Goal: Transaction & Acquisition: Download file/media

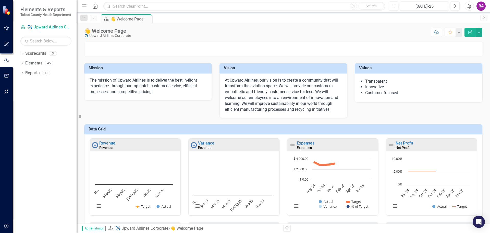
click at [128, 75] on div "The mission of Upward Airlines is to deliver the best in-flight experience, thr…" at bounding box center [148, 86] width 128 height 27
click at [128, 84] on p "The mission of Upward Airlines is to deliver the best in-flight experience, thr…" at bounding box center [148, 86] width 117 height 18
click at [104, 33] on div "👋 Welcome Page" at bounding box center [107, 31] width 47 height 6
click at [135, 20] on div "👋 Welcome Page" at bounding box center [128, 19] width 34 height 6
click at [44, 30] on link "Scorecard ✈️ Upward Airlines Corporate" at bounding box center [45, 27] width 51 height 6
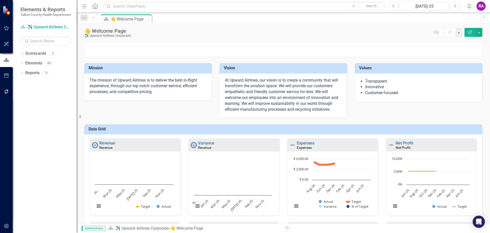
click at [35, 14] on small "Talbot County Health Department" at bounding box center [45, 15] width 51 height 4
click at [6, 43] on icon "button" at bounding box center [6, 44] width 5 height 5
click at [470, 30] on button "Edit Report" at bounding box center [470, 32] width 11 height 9
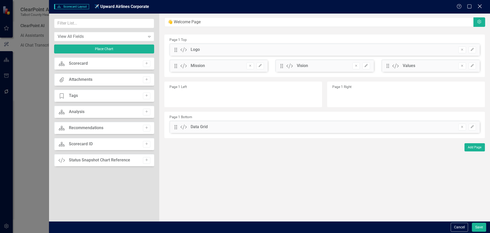
click at [479, 7] on icon "Close" at bounding box center [480, 6] width 6 height 5
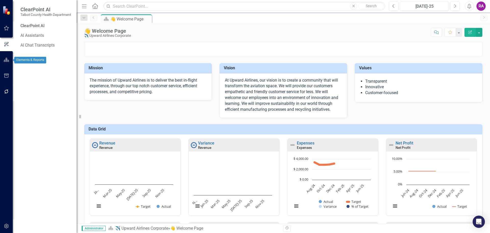
click at [5, 58] on icon "button" at bounding box center [6, 60] width 5 height 4
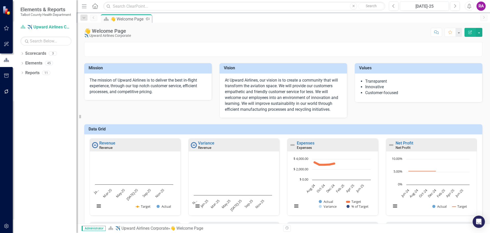
click at [131, 18] on div "👋 Welcome Page" at bounding box center [128, 19] width 34 height 6
click at [7, 29] on icon "button" at bounding box center [6, 28] width 5 height 4
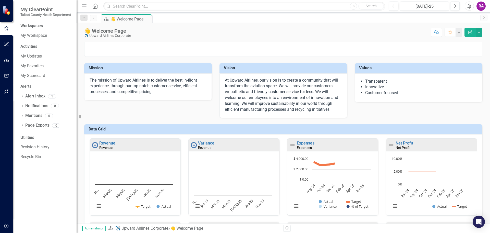
click at [28, 28] on div "Workspaces" at bounding box center [31, 26] width 22 height 6
click at [30, 39] on link "My Workspace" at bounding box center [45, 36] width 51 height 6
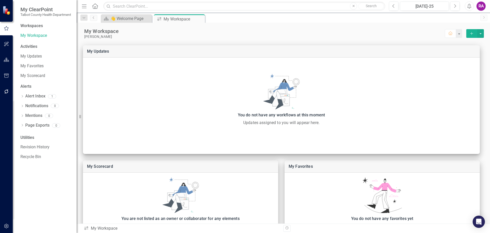
click at [32, 50] on div "Activities" at bounding box center [45, 47] width 51 height 6
click at [29, 50] on div "Activities" at bounding box center [45, 47] width 51 height 6
click at [32, 29] on div "Workspaces" at bounding box center [31, 26] width 22 height 6
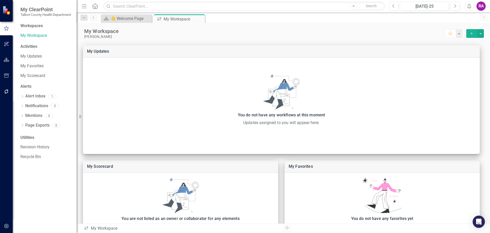
click at [32, 50] on div "Activities" at bounding box center [45, 47] width 51 height 6
click at [28, 29] on div "Workspaces" at bounding box center [31, 26] width 22 height 6
click at [35, 37] on link "My Workspace" at bounding box center [45, 36] width 51 height 6
click at [33, 28] on div "Workspaces" at bounding box center [31, 26] width 22 height 6
click at [33, 29] on div "Workspaces" at bounding box center [31, 26] width 22 height 6
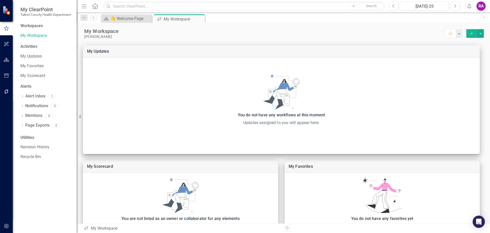
click at [33, 50] on div "Activities" at bounding box center [45, 47] width 51 height 6
click at [31, 49] on div "Activities" at bounding box center [45, 47] width 51 height 6
click at [11, 29] on button "button" at bounding box center [6, 28] width 13 height 8
click at [7, 44] on icon "button" at bounding box center [6, 44] width 5 height 5
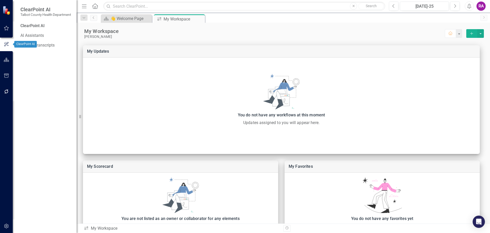
click at [4, 54] on div at bounding box center [6, 53] width 13 height 3
click at [7, 60] on icon "button" at bounding box center [6, 60] width 5 height 4
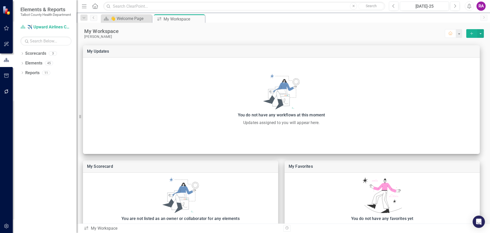
click at [9, 74] on button "button" at bounding box center [6, 75] width 11 height 11
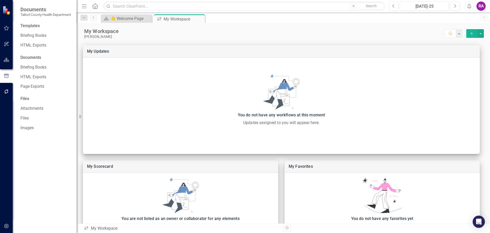
click at [9, 29] on icon "button" at bounding box center [6, 28] width 5 height 4
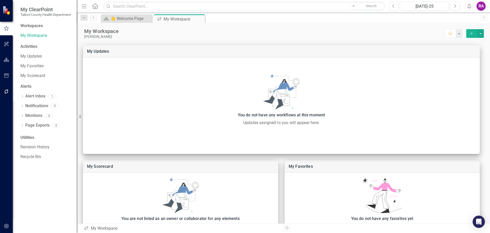
click at [35, 29] on div "Workspaces" at bounding box center [31, 26] width 22 height 6
click at [34, 59] on link "My Updates" at bounding box center [45, 56] width 51 height 6
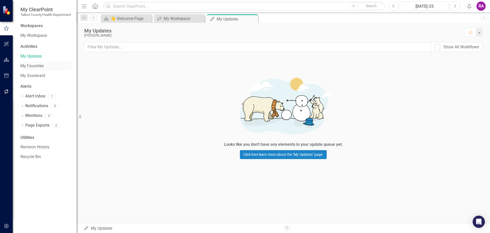
click at [33, 69] on link "My Favorites" at bounding box center [45, 66] width 51 height 6
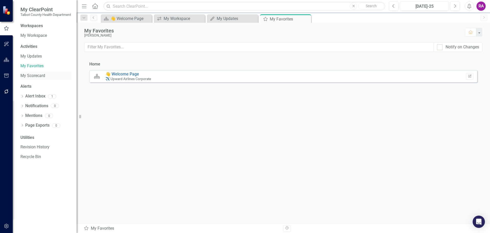
click at [33, 77] on link "My Scorecard" at bounding box center [45, 76] width 51 height 6
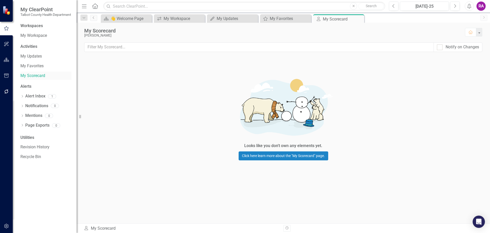
click at [39, 79] on link "My Scorecard" at bounding box center [45, 76] width 51 height 6
click at [35, 99] on link "Alert Inbox" at bounding box center [35, 96] width 20 height 6
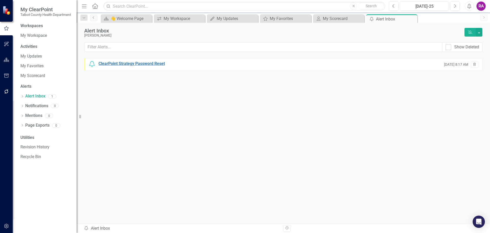
click at [124, 65] on div "ClearPoint Strategy Password Reset" at bounding box center [132, 64] width 66 height 6
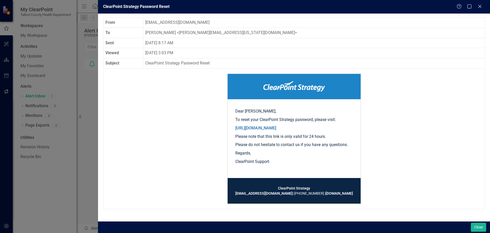
click at [94, 106] on div "ClearPoint Strategy Password Reset Help Maximize Close From [EMAIL_ADDRESS][DOM…" at bounding box center [245, 116] width 490 height 233
click at [480, 7] on icon "Close" at bounding box center [479, 6] width 5 height 4
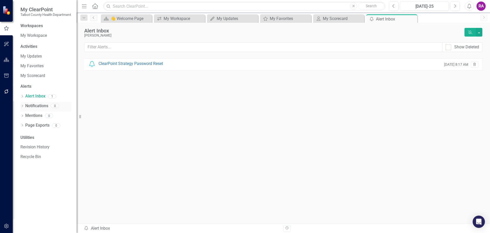
click at [35, 109] on link "Notifications" at bounding box center [36, 106] width 23 height 6
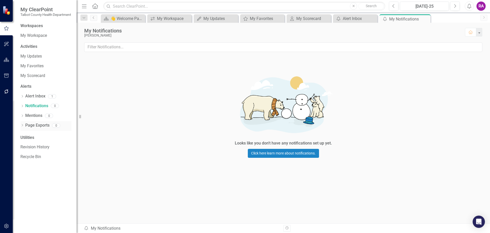
click at [39, 128] on link "Page Exports" at bounding box center [37, 125] width 24 height 6
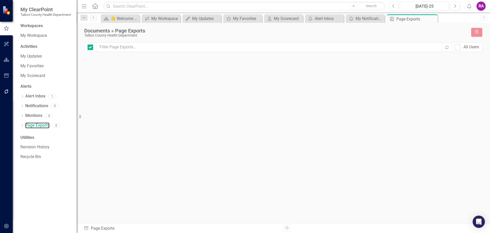
checkbox input "false"
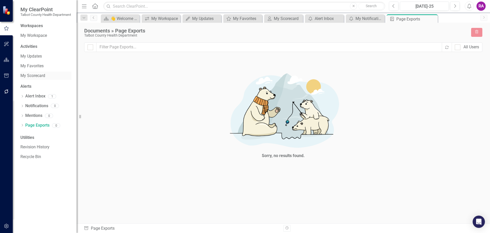
click at [31, 77] on link "My Scorecard" at bounding box center [45, 76] width 51 height 6
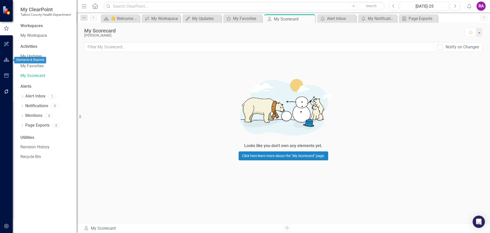
click at [10, 62] on button "button" at bounding box center [6, 60] width 11 height 11
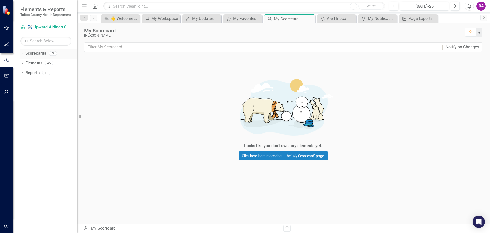
click at [38, 56] on link "Scorecards" at bounding box center [35, 54] width 21 height 6
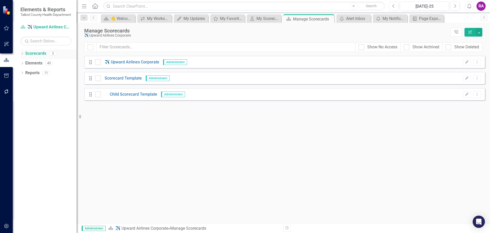
click at [29, 56] on link "Scorecards" at bounding box center [35, 54] width 21 height 6
click at [23, 55] on icon "Dropdown" at bounding box center [22, 54] width 4 height 3
click at [58, 66] on link "✈️ Upward Airlines Corporate" at bounding box center [52, 63] width 48 height 6
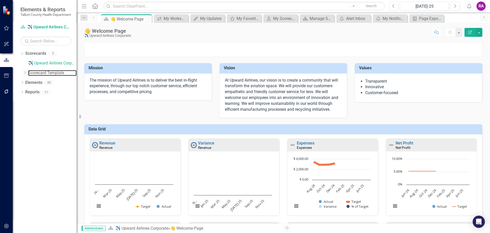
click at [52, 76] on link "Scorecard Template" at bounding box center [52, 73] width 48 height 6
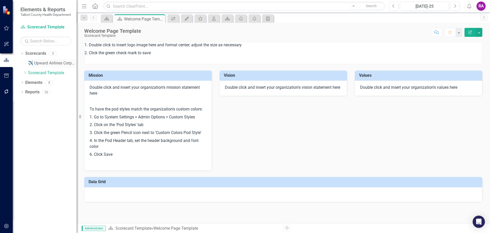
click at [50, 66] on link "✈️ Upward Airlines Corporate" at bounding box center [52, 63] width 48 height 6
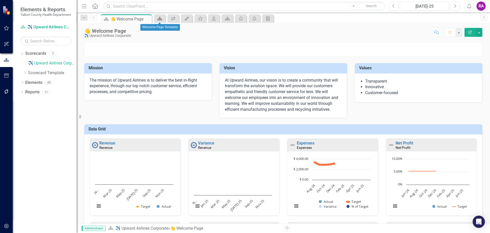
click at [159, 19] on icon at bounding box center [159, 19] width 5 height 4
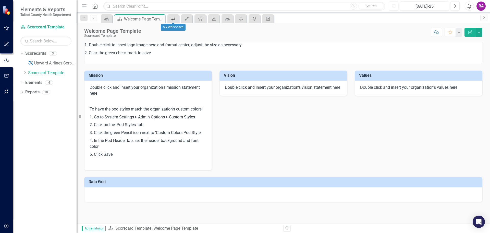
click at [173, 20] on icon "icon.workspace" at bounding box center [173, 19] width 5 height 4
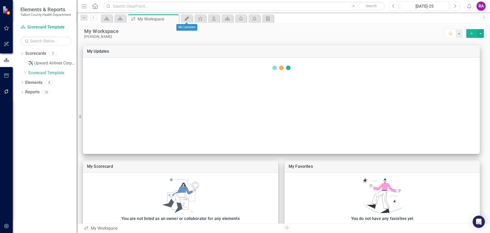
click at [185, 19] on icon "My Updates" at bounding box center [186, 19] width 5 height 4
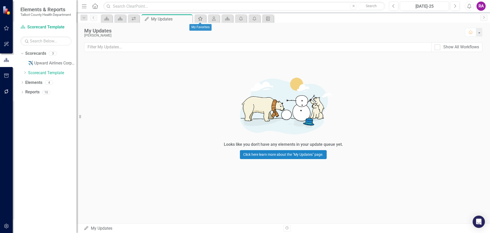
click at [202, 20] on icon "My Favorites" at bounding box center [200, 19] width 5 height 4
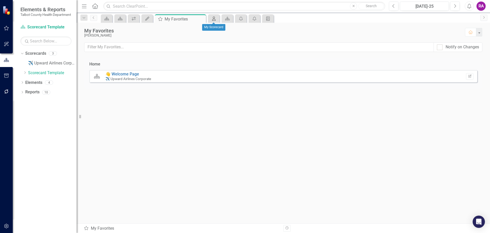
click at [216, 18] on icon "My Scorecard" at bounding box center [213, 19] width 5 height 4
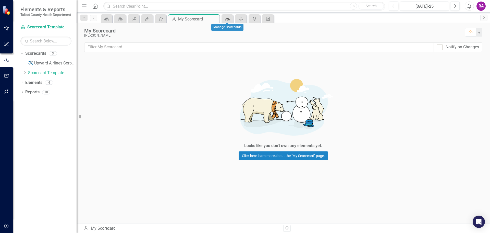
click at [228, 19] on icon at bounding box center [227, 19] width 5 height 4
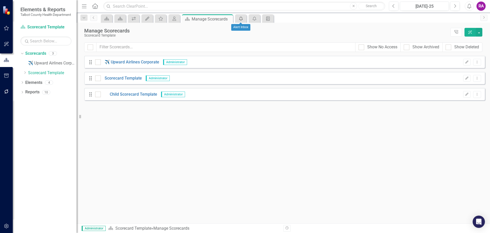
click at [242, 18] on icon "icon.alertInbox" at bounding box center [240, 19] width 5 height 4
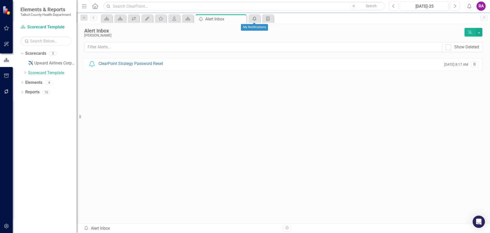
click at [256, 18] on icon "My Notifications" at bounding box center [254, 19] width 5 height 4
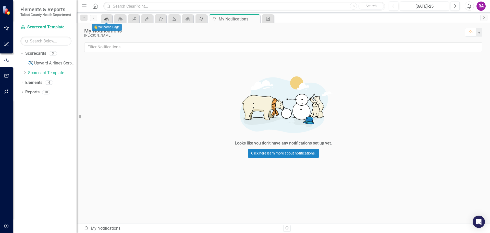
click at [104, 18] on icon "Scorecard" at bounding box center [106, 19] width 5 height 4
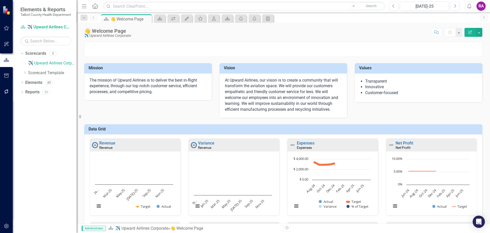
click at [93, 18] on icon at bounding box center [93, 17] width 1 height 3
click at [269, 19] on icon "Briefing Book Template" at bounding box center [267, 19] width 5 height 4
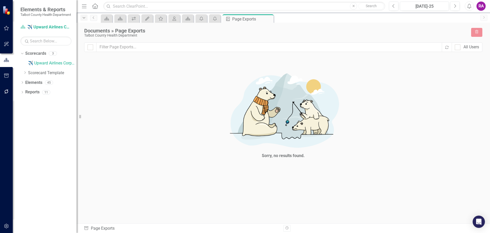
click at [84, 15] on div "Dropdown" at bounding box center [83, 18] width 7 height 6
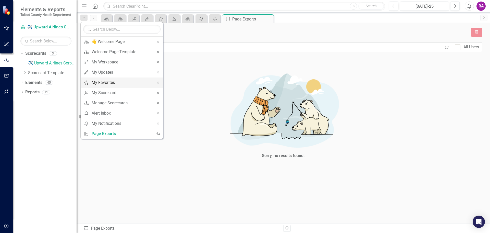
click at [113, 85] on div "My Favorites" at bounding box center [121, 82] width 59 height 6
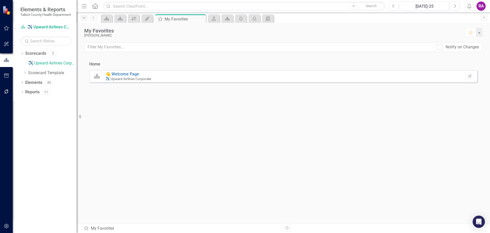
click at [85, 18] on icon "Dropdown" at bounding box center [84, 18] width 5 height 4
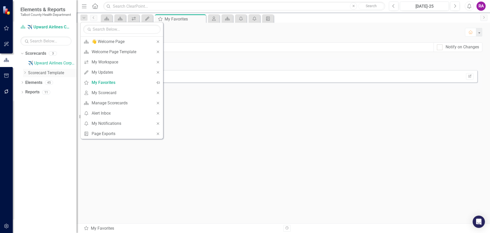
click at [25, 74] on icon "Dropdown" at bounding box center [25, 72] width 4 height 3
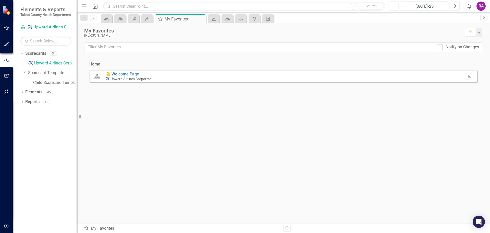
click at [94, 20] on link "Previous" at bounding box center [93, 18] width 7 height 6
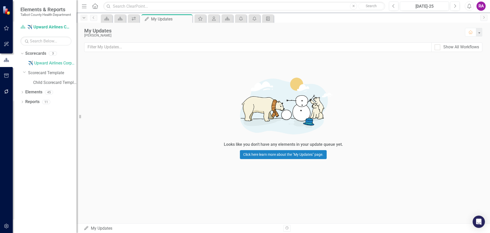
click at [86, 18] on icon "Dropdown" at bounding box center [84, 18] width 5 height 4
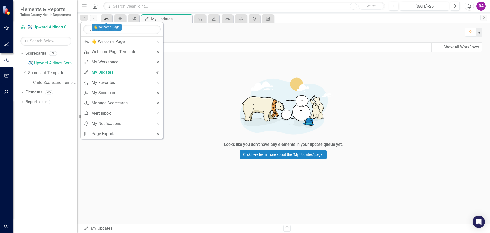
click at [108, 18] on icon "Scorecard" at bounding box center [106, 19] width 5 height 4
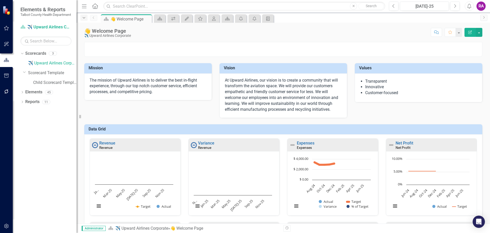
click at [84, 18] on icon "Dropdown" at bounding box center [84, 18] width 5 height 4
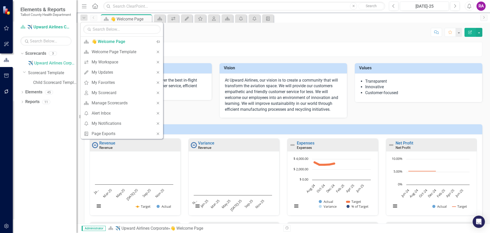
click at [194, 46] on figure at bounding box center [283, 45] width 398 height 6
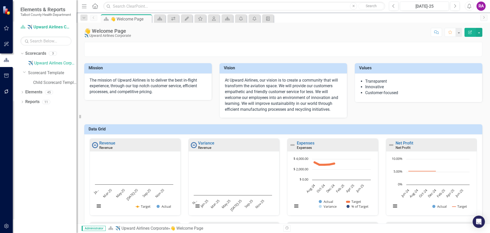
click at [23, 75] on div "Dropdown Scorecards 3 ✈️ Upward Airlines Corporate Dropdown Scorecard Template …" at bounding box center [48, 68] width 56 height 39
click at [24, 74] on icon "Dropdown" at bounding box center [24, 72] width 3 height 4
click at [23, 84] on icon "Dropdown" at bounding box center [22, 82] width 4 height 3
click at [43, 95] on link "Objective Objectives" at bounding box center [41, 92] width 26 height 6
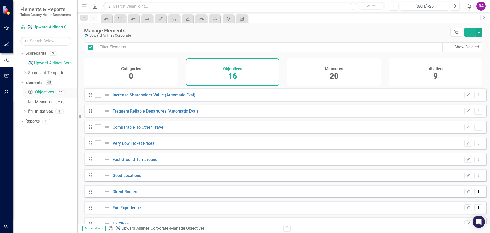
checkbox input "false"
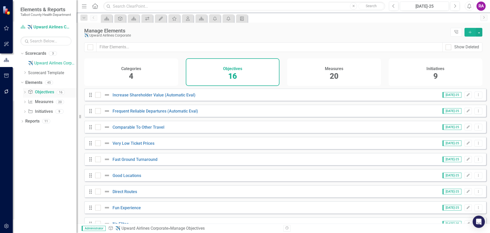
click at [25, 94] on icon "Dropdown" at bounding box center [25, 92] width 4 height 3
click at [44, 103] on div "Increase Shareholder Value (Automatic Eval)" at bounding box center [56, 100] width 41 height 5
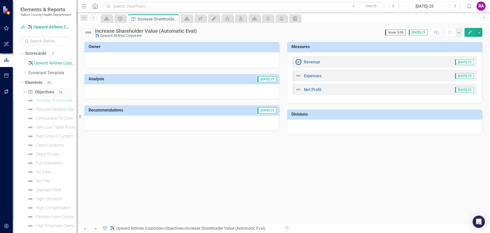
click at [26, 94] on div "Dropdown" at bounding box center [24, 92] width 4 height 4
click at [24, 125] on div "Dropdown Reports 11" at bounding box center [48, 122] width 56 height 10
click at [23, 123] on icon "Dropdown" at bounding box center [22, 121] width 4 height 3
click at [26, 160] on icon "Dropdown" at bounding box center [25, 158] width 4 height 3
click at [25, 160] on icon "Dropdown" at bounding box center [25, 158] width 4 height 3
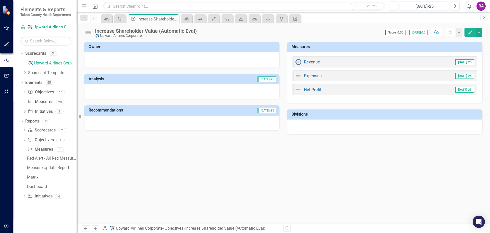
click at [23, 160] on div "Red Alert - All Red Measures Measure Update Report Matrix Dashboard" at bounding box center [50, 172] width 54 height 37
click at [25, 151] on icon "Dropdown" at bounding box center [23, 149] width 3 height 4
click at [25, 161] on icon "Dropdown" at bounding box center [25, 159] width 4 height 3
click at [24, 161] on icon "Dropdown" at bounding box center [23, 159] width 3 height 4
click at [24, 151] on icon "Dropdown" at bounding box center [25, 149] width 4 height 3
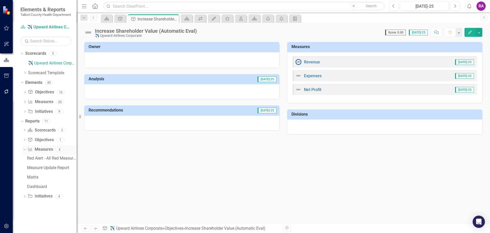
click at [24, 151] on icon "Dropdown" at bounding box center [23, 149] width 3 height 4
click at [24, 141] on icon "Dropdown" at bounding box center [25, 140] width 4 height 3
click at [25, 133] on div "Dropdown" at bounding box center [25, 130] width 4 height 4
click at [23, 131] on icon "Dropdown" at bounding box center [23, 130] width 3 height 4
click at [487, 7] on div "Menu Home Search Close Search Previous [DATE]-25 Next Alerts RA User Edit Profi…" at bounding box center [284, 6] width 414 height 13
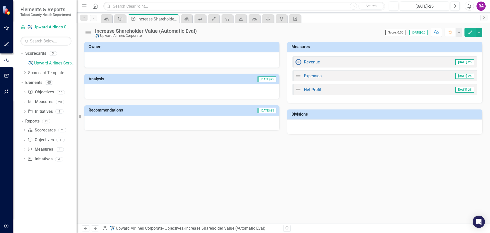
click at [481, 7] on div "RA" at bounding box center [481, 6] width 9 height 9
click at [465, 46] on link "icon.tutorial Show Tutorials" at bounding box center [465, 44] width 40 height 9
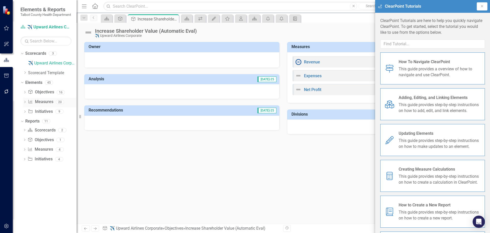
click at [26, 104] on icon "Dropdown" at bounding box center [25, 102] width 4 height 3
click at [46, 121] on div "Expenses" at bounding box center [44, 119] width 17 height 5
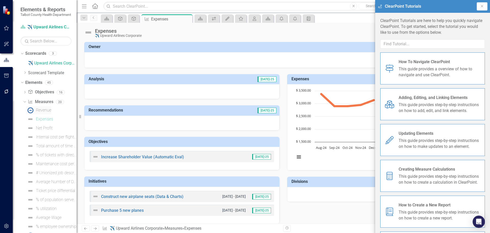
click at [46, 112] on div "Revenue" at bounding box center [43, 110] width 15 height 5
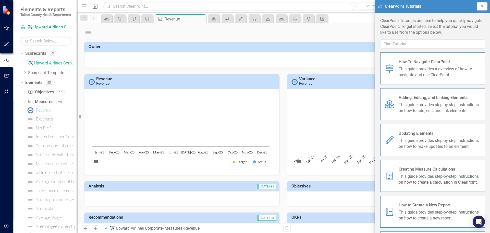
click at [47, 121] on div "Expenses" at bounding box center [44, 119] width 17 height 5
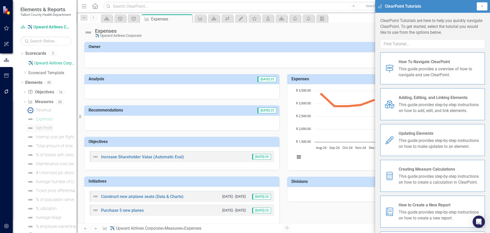
click at [46, 130] on div "Net Profit" at bounding box center [44, 128] width 17 height 5
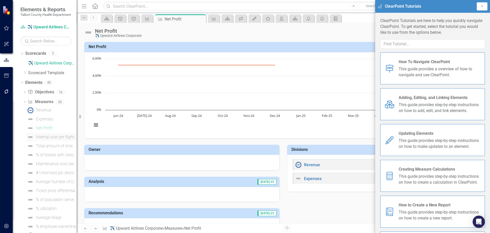
click at [48, 139] on div "Internal cost per flight (Department aggregate/MM)" at bounding box center [56, 137] width 41 height 5
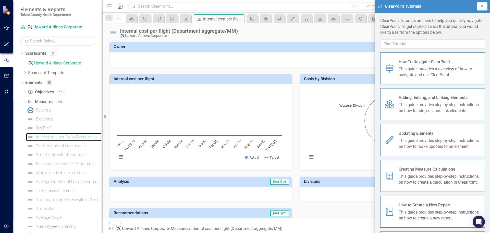
drag, startPoint x: 77, startPoint y: 138, endPoint x: 102, endPoint y: 138, distance: 25.0
click at [102, 138] on div "Resize" at bounding box center [104, 116] width 4 height 233
click at [51, 147] on div "Total amount of time at gate" at bounding box center [61, 145] width 50 height 5
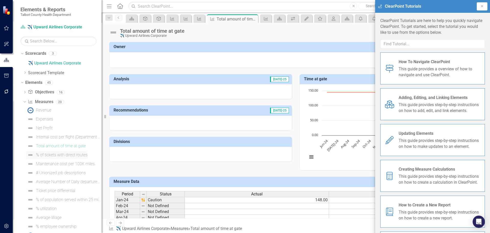
click at [54, 155] on div "% of tickets with direct routes" at bounding box center [62, 154] width 52 height 5
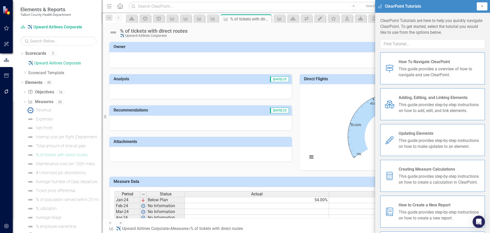
click at [483, 5] on icon "Close" at bounding box center [482, 6] width 4 height 3
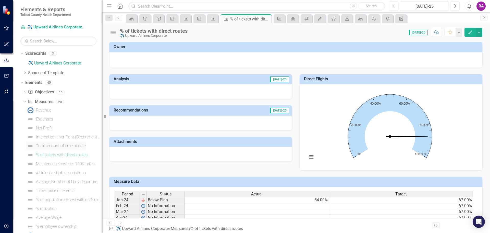
click at [56, 143] on div "Total amount of time at gate" at bounding box center [61, 145] width 50 height 5
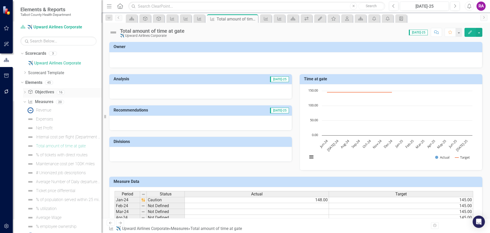
click at [39, 92] on link "Objective Objectives" at bounding box center [41, 92] width 26 height 6
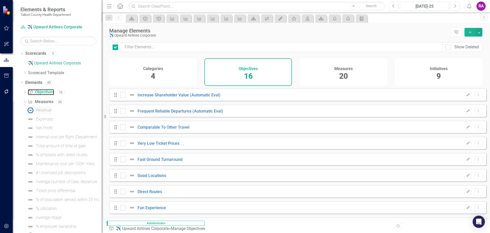
checkbox input "false"
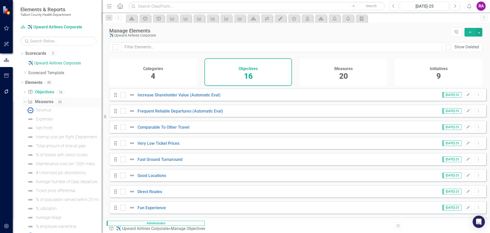
click at [35, 101] on link "Measure Measures" at bounding box center [40, 102] width 25 height 6
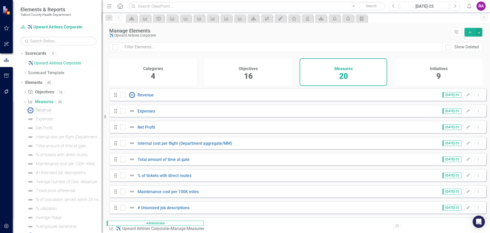
click at [37, 110] on div "Revenue" at bounding box center [43, 110] width 15 height 5
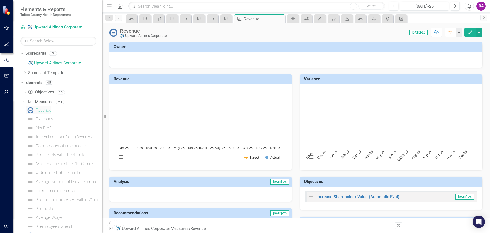
click at [29, 110] on img at bounding box center [30, 110] width 6 height 6
click at [45, 116] on link "Expenses" at bounding box center [39, 119] width 27 height 8
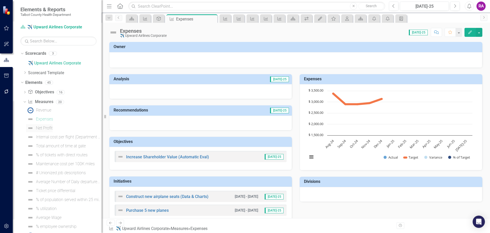
click at [42, 127] on div "Net Profit" at bounding box center [44, 128] width 17 height 5
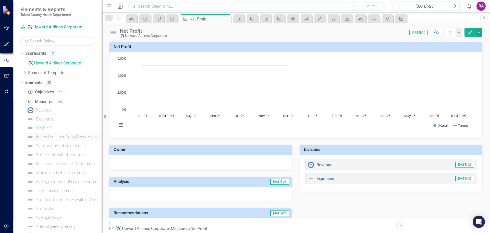
click at [52, 137] on div "Internal cost per flight (Department aggregate/MM)" at bounding box center [69, 137] width 66 height 5
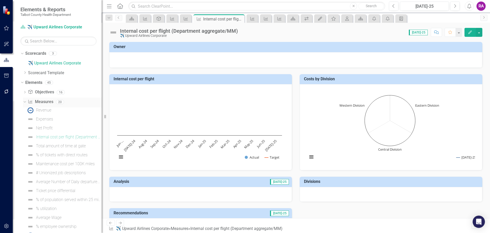
click at [27, 101] on div "Dropdown Measure Measures 20" at bounding box center [62, 103] width 79 height 10
click at [36, 92] on link "Objective Objectives" at bounding box center [41, 92] width 26 height 6
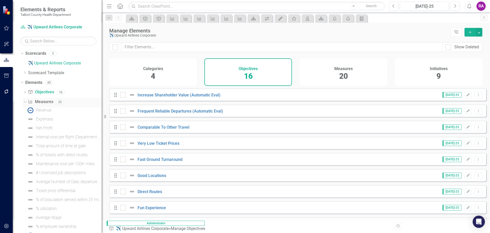
click at [40, 99] on link "Measure Measures" at bounding box center [40, 102] width 25 height 6
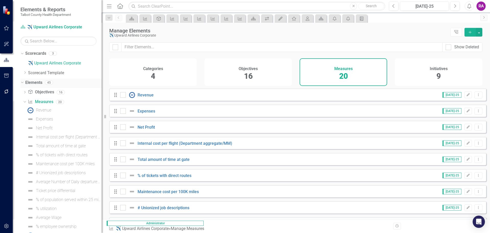
click at [24, 82] on div "Dropdown" at bounding box center [22, 83] width 4 height 3
click at [51, 72] on link "Scorecard Template" at bounding box center [65, 73] width 74 height 6
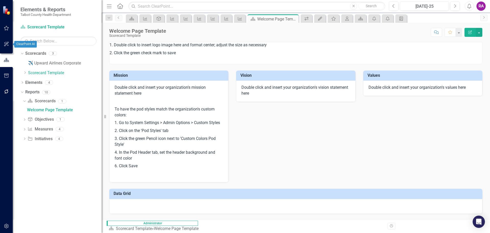
click at [6, 37] on div at bounding box center [6, 37] width 13 height 3
click at [6, 41] on button "button" at bounding box center [6, 44] width 11 height 11
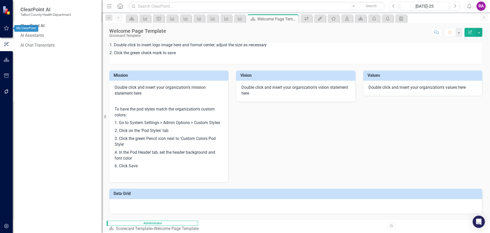
click at [9, 28] on icon "button" at bounding box center [6, 28] width 5 height 4
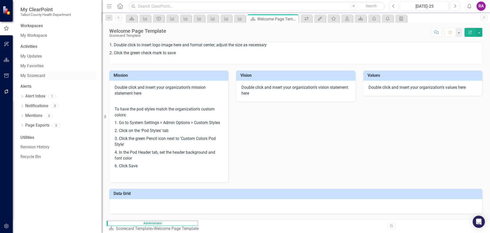
click at [39, 75] on link "My Scorecard" at bounding box center [58, 76] width 76 height 6
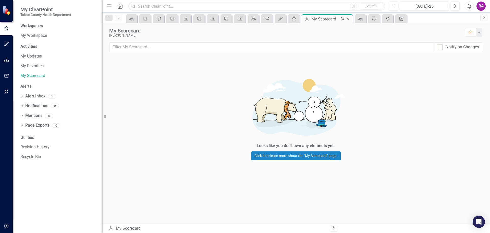
click at [325, 19] on div "My Scorecard" at bounding box center [324, 19] width 27 height 6
click at [110, 18] on icon "Dropdown" at bounding box center [109, 18] width 5 height 4
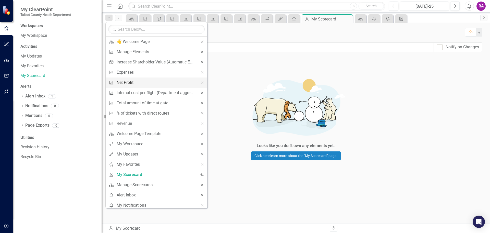
click at [144, 81] on div "Net Profit" at bounding box center [156, 82] width 78 height 6
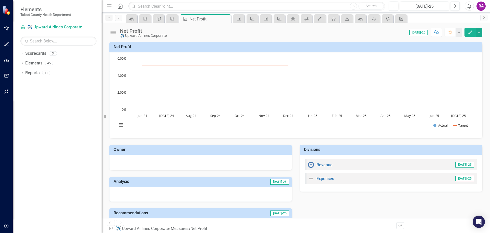
click at [107, 17] on icon "Dropdown" at bounding box center [109, 18] width 5 height 4
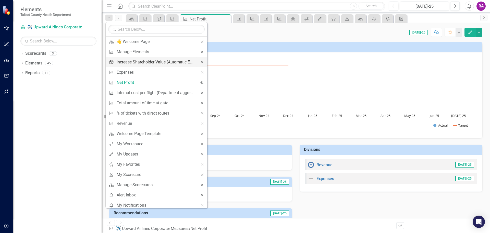
click at [132, 57] on link "Objective Increase Shareholder Value (Automatic Eval)" at bounding box center [151, 61] width 91 height 9
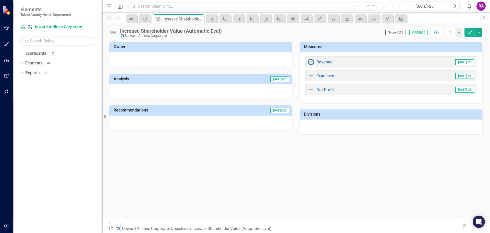
click at [107, 16] on icon "Dropdown" at bounding box center [109, 18] width 5 height 4
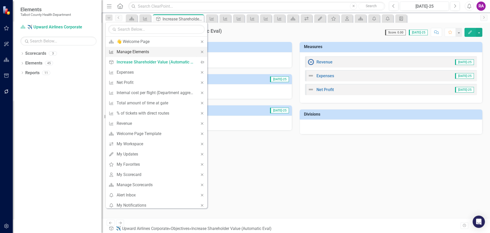
click at [125, 50] on div "Manage Elements" at bounding box center [156, 51] width 78 height 6
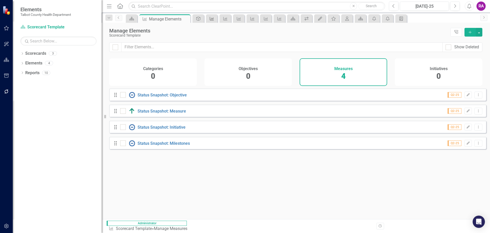
click at [208, 20] on div "Measure" at bounding box center [210, 18] width 7 height 6
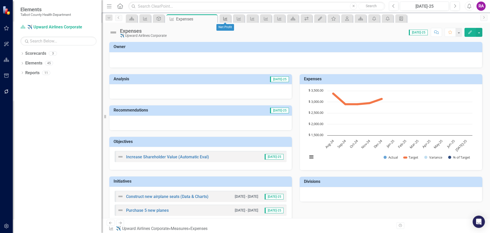
click at [225, 19] on icon "Measure" at bounding box center [225, 19] width 5 height 4
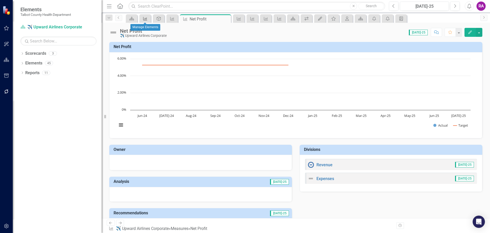
click at [144, 18] on icon "Measure" at bounding box center [145, 19] width 5 height 4
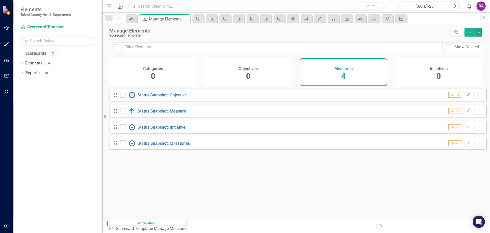
click at [3, 60] on button "button" at bounding box center [6, 60] width 11 height 11
click at [35, 73] on link "Reports" at bounding box center [32, 73] width 14 height 6
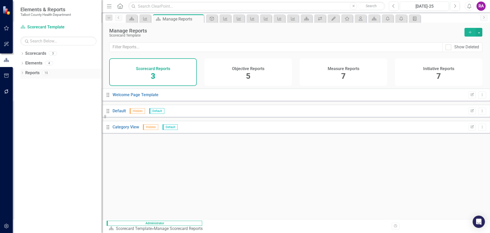
click at [22, 72] on icon "Dropdown" at bounding box center [22, 73] width 4 height 3
click at [24, 100] on icon "Dropdown" at bounding box center [25, 101] width 4 height 3
click at [22, 71] on icon "Dropdown" at bounding box center [21, 73] width 3 height 4
click at [23, 63] on icon "Dropdown" at bounding box center [22, 63] width 4 height 3
click at [23, 63] on icon at bounding box center [22, 63] width 2 height 1
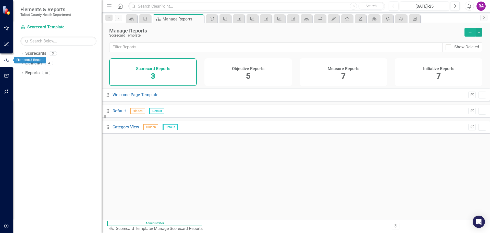
click at [5, 61] on icon "button" at bounding box center [7, 60] width 6 height 5
click at [22, 73] on icon "Dropdown" at bounding box center [22, 73] width 4 height 3
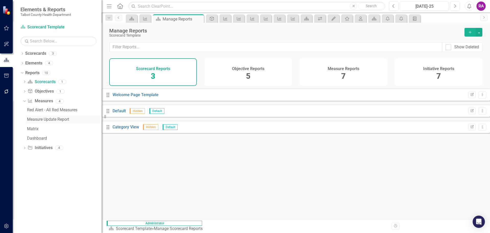
click at [33, 119] on div "Measure Update Report" at bounding box center [64, 119] width 75 height 5
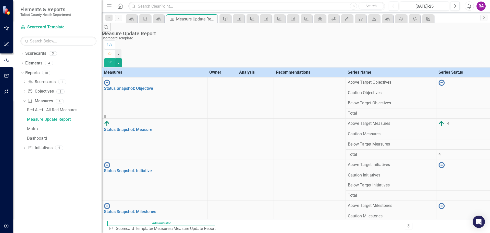
click at [150, 77] on td "Status Snapshot: Objective Link Map View Link Map Edit Edit Measure Link Open E…" at bounding box center [155, 97] width 106 height 41
click at [122, 58] on button "button" at bounding box center [118, 62] width 7 height 9
click at [457, 52] on link "PDF Export to PDF" at bounding box center [462, 51] width 40 height 9
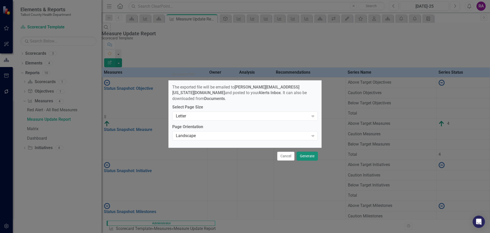
click at [309, 151] on button "Generate" at bounding box center [307, 155] width 21 height 9
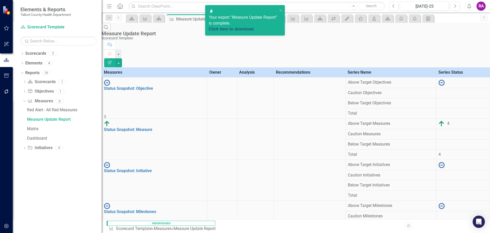
click at [239, 27] on link "Click here to download." at bounding box center [232, 29] width 46 height 4
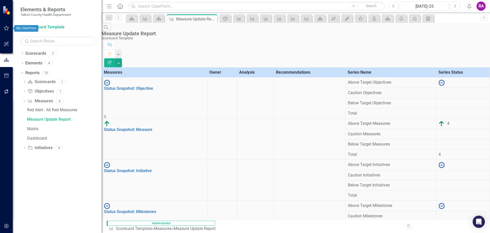
click at [8, 31] on button "button" at bounding box center [6, 28] width 11 height 11
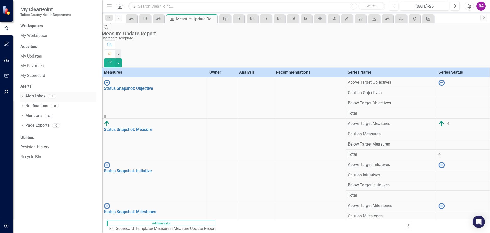
click at [31, 96] on link "Alert Inbox" at bounding box center [35, 96] width 20 height 6
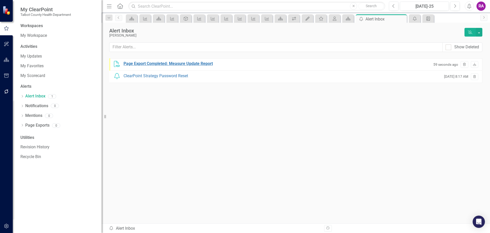
click at [162, 62] on div "Page Export Completed: Measure Update Report" at bounding box center [168, 64] width 89 height 6
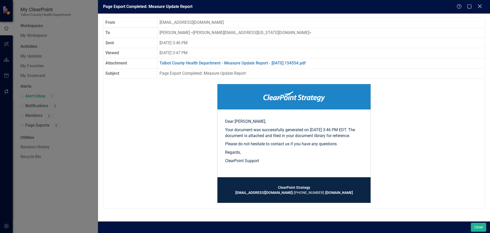
click at [481, 8] on icon "Close" at bounding box center [480, 6] width 6 height 5
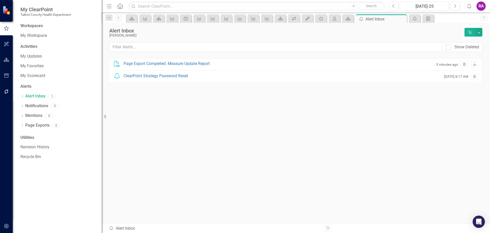
click at [9, 75] on button "button" at bounding box center [6, 75] width 11 height 11
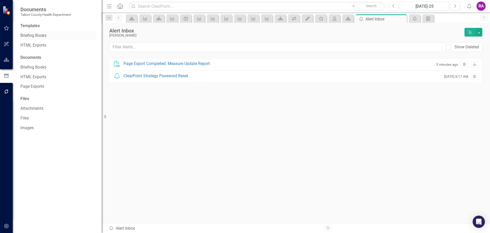
click at [40, 34] on link "Briefing Books" at bounding box center [58, 36] width 76 height 6
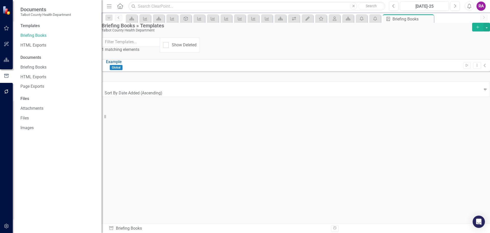
click at [476, 29] on icon "Add" at bounding box center [478, 27] width 5 height 4
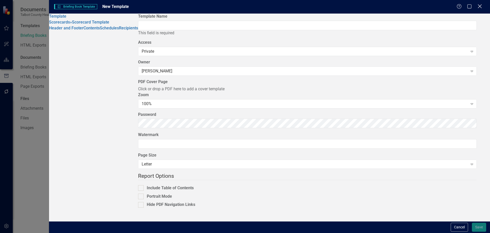
click at [480, 6] on icon at bounding box center [480, 6] width 4 height 4
